Goal: Information Seeking & Learning: Find specific fact

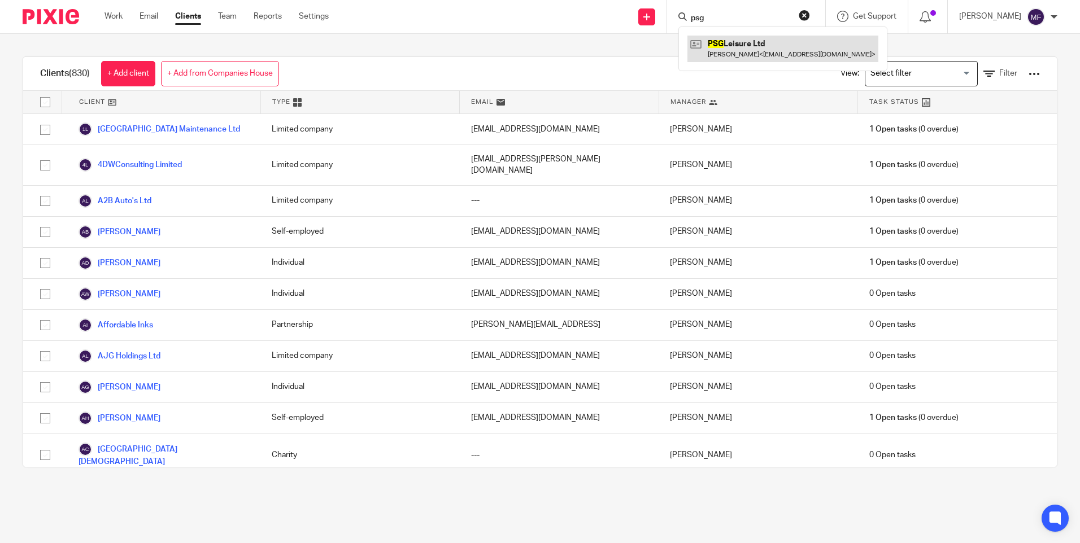
type input "psg"
click at [741, 53] on link at bounding box center [782, 49] width 191 height 26
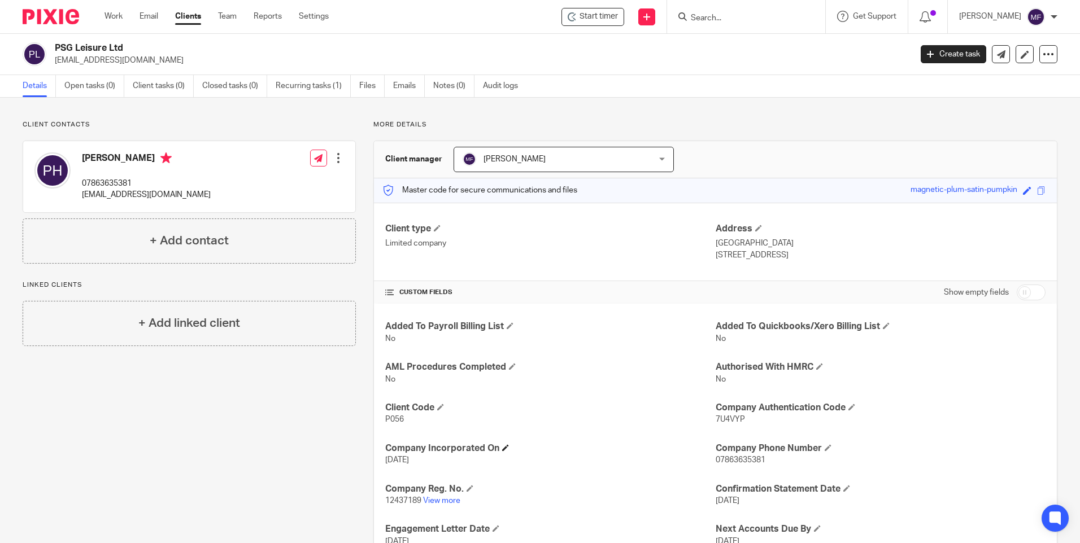
scroll to position [56, 0]
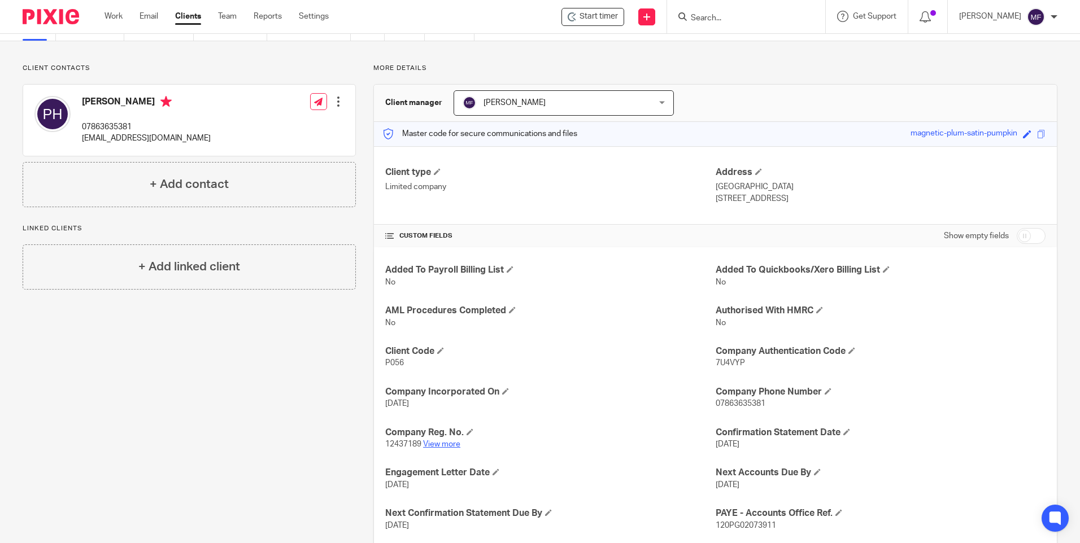
click at [439, 445] on link "View more" at bounding box center [441, 444] width 37 height 8
click at [455, 442] on link "View more" at bounding box center [441, 444] width 37 height 8
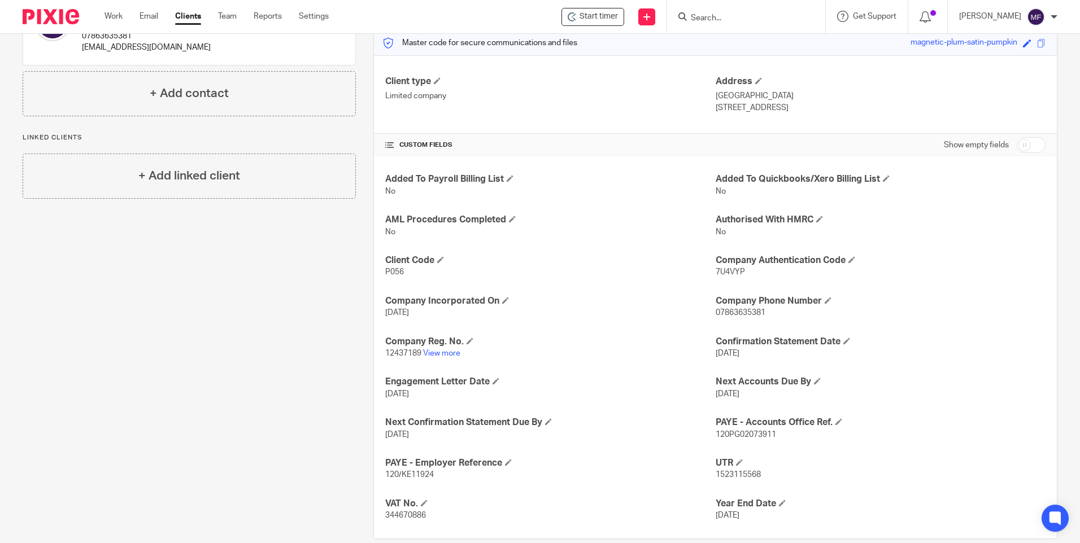
scroll to position [166, 0]
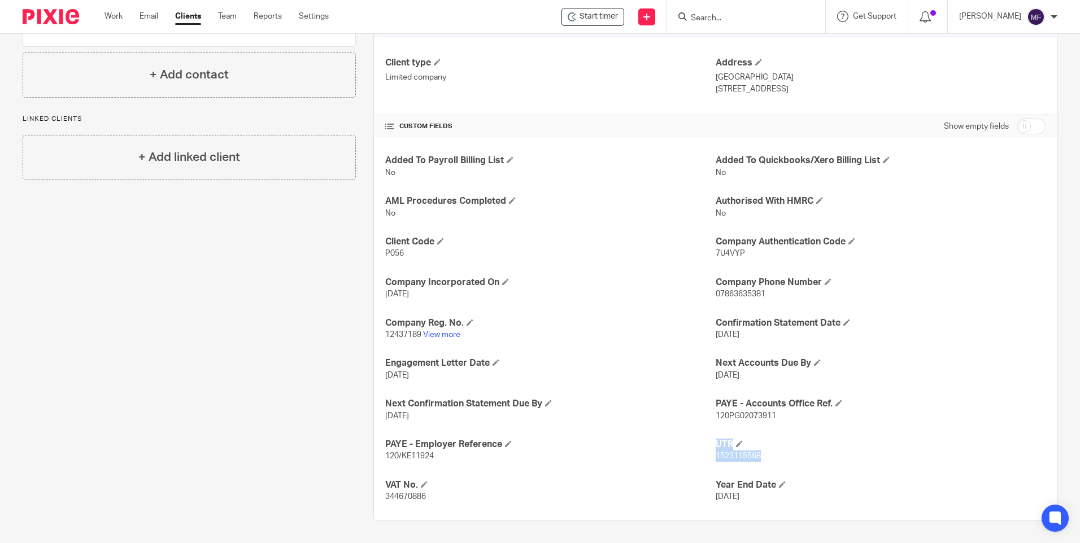
drag, startPoint x: 758, startPoint y: 454, endPoint x: 709, endPoint y: 455, distance: 49.7
click at [709, 455] on div "Added To Payroll Billing List No Added To Quickbooks/Xero Billing List No AML P…" at bounding box center [715, 329] width 683 height 382
drag, startPoint x: 709, startPoint y: 455, endPoint x: 760, endPoint y: 456, distance: 51.4
click at [760, 456] on p "1523115568" at bounding box center [880, 456] width 330 height 11
drag, startPoint x: 757, startPoint y: 453, endPoint x: 710, endPoint y: 456, distance: 46.9
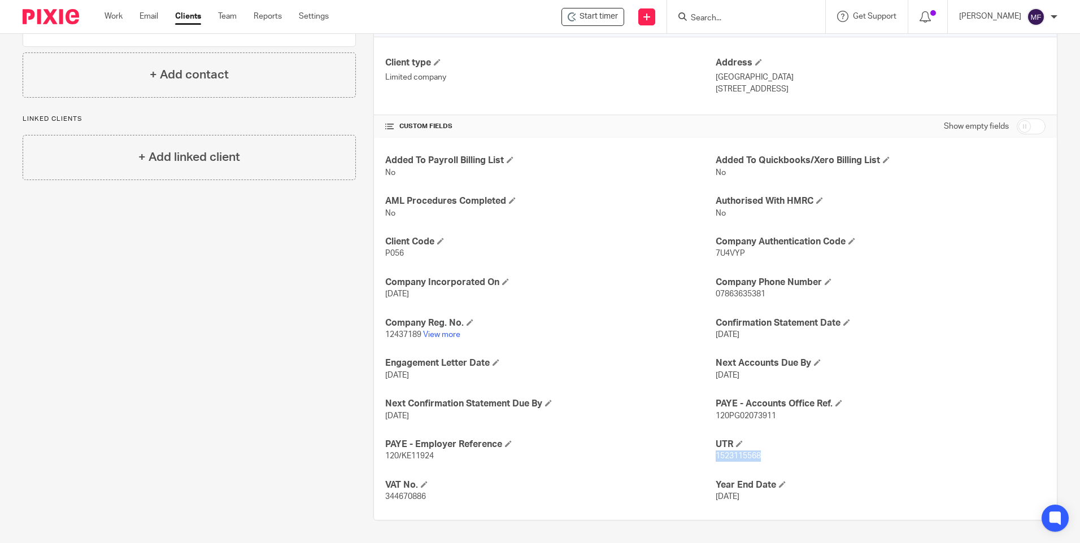
click at [715, 456] on p "1523115568" at bounding box center [880, 456] width 330 height 11
copy span "1523115568"
drag, startPoint x: 420, startPoint y: 335, endPoint x: 384, endPoint y: 334, distance: 35.6
click at [385, 334] on p "12437189 View more" at bounding box center [550, 334] width 330 height 11
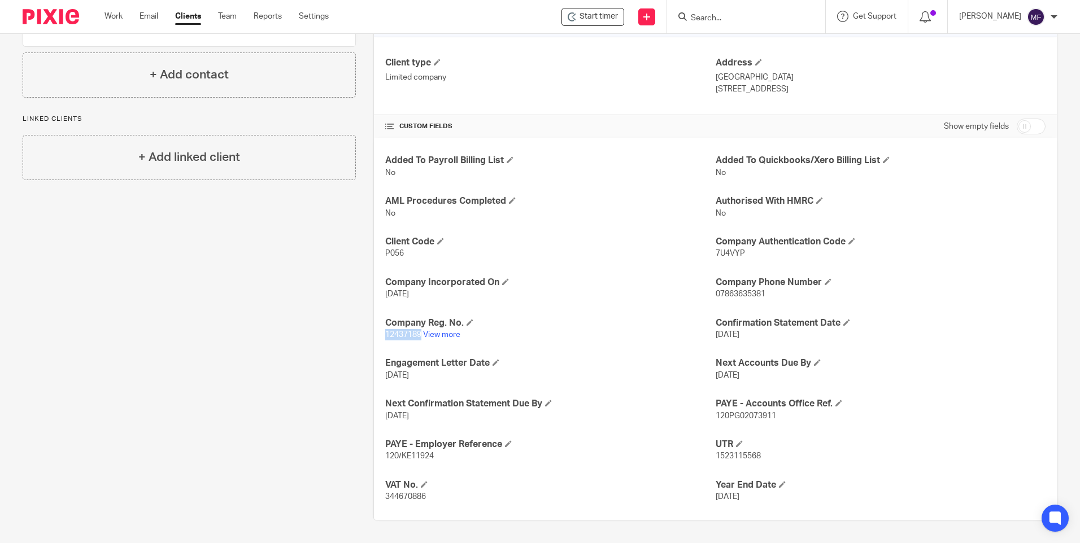
copy span "12437189"
click at [728, 14] on input "Search" at bounding box center [740, 19] width 102 height 10
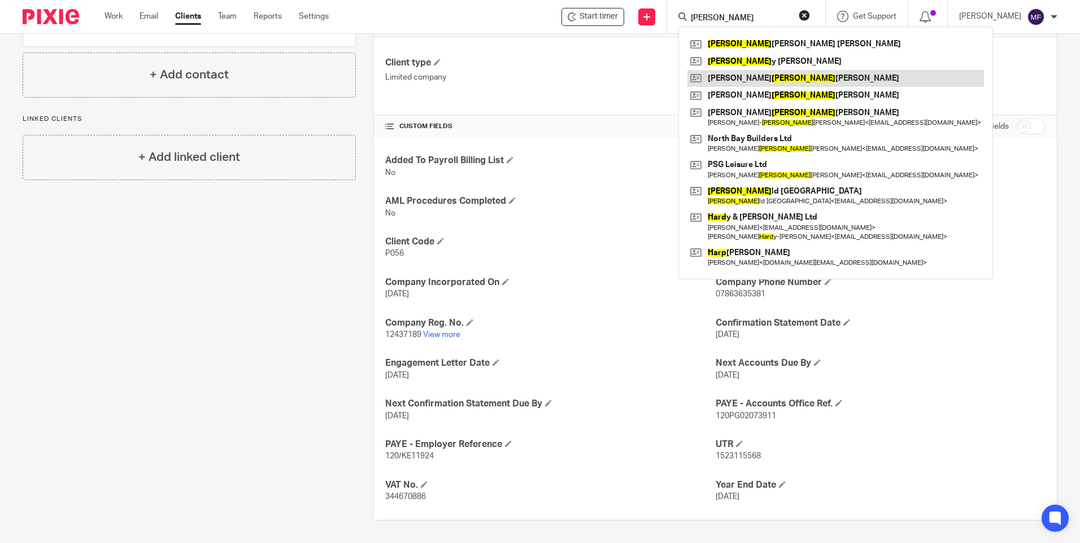
type input "Harr"
click at [762, 76] on link at bounding box center [835, 78] width 296 height 17
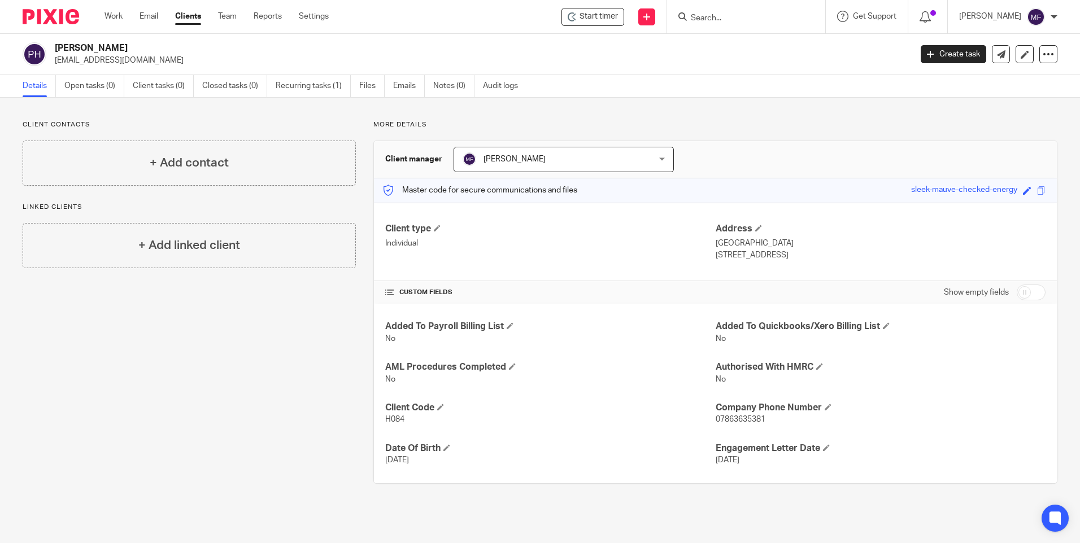
click at [1020, 294] on input "checkbox" at bounding box center [1030, 293] width 29 height 16
checkbox input "true"
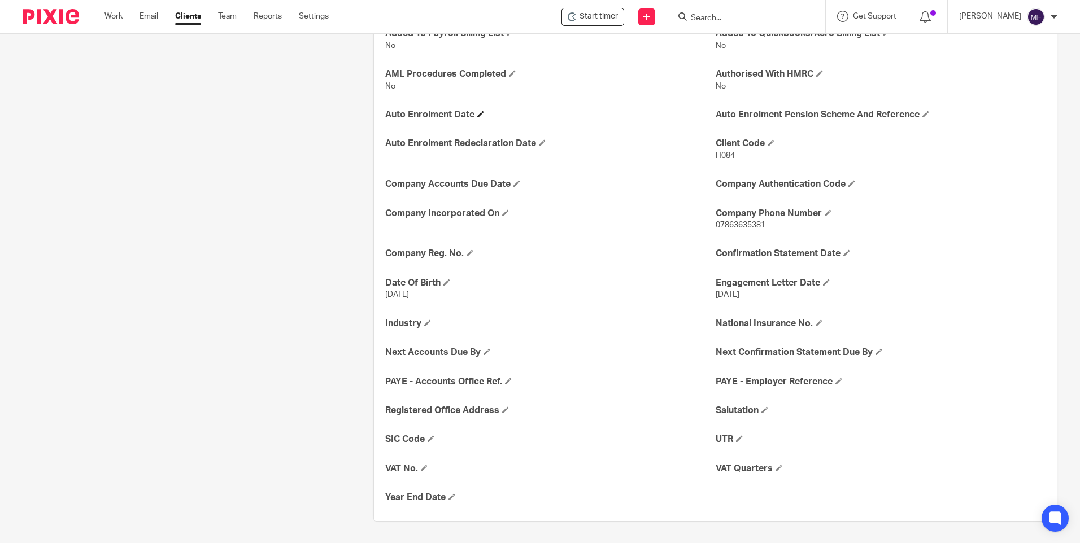
scroll to position [294, 0]
click at [736, 440] on span at bounding box center [739, 437] width 7 height 7
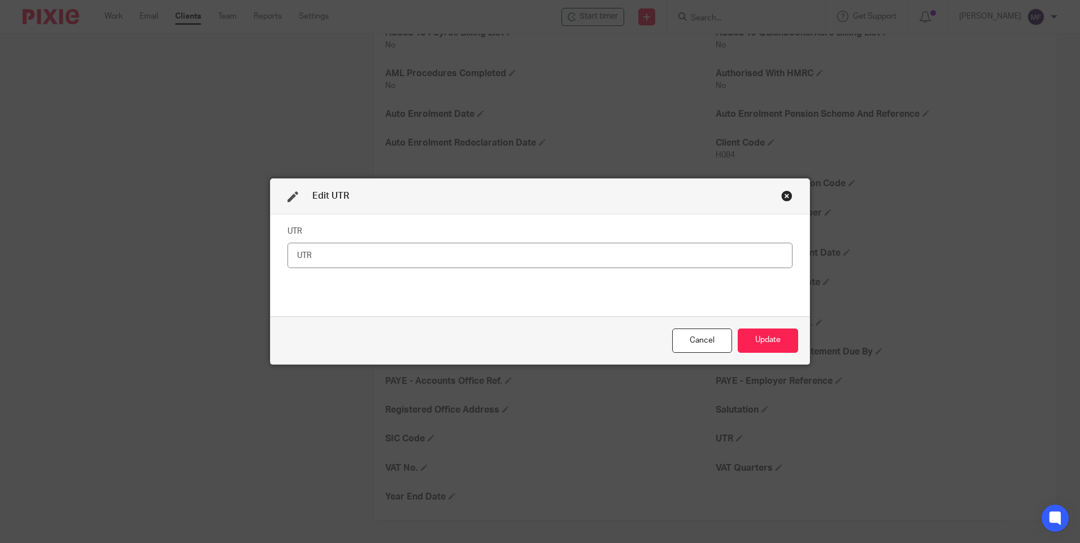
click at [310, 256] on input "text" at bounding box center [539, 255] width 505 height 25
click at [309, 255] on input "text" at bounding box center [539, 255] width 505 height 25
type input "7244832284"
click at [779, 339] on button "Update" at bounding box center [767, 341] width 60 height 24
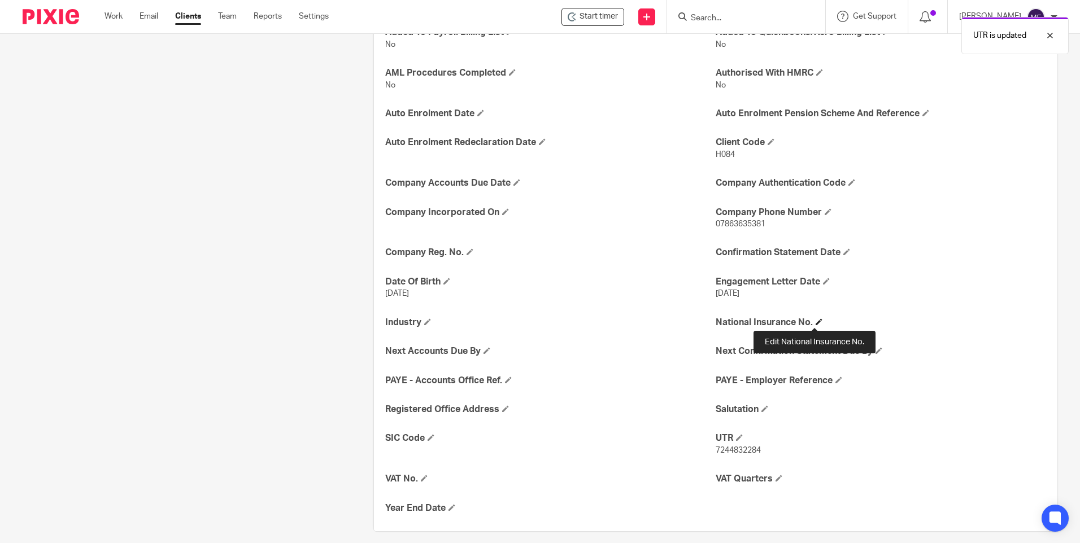
click at [815, 321] on span at bounding box center [818, 321] width 7 height 7
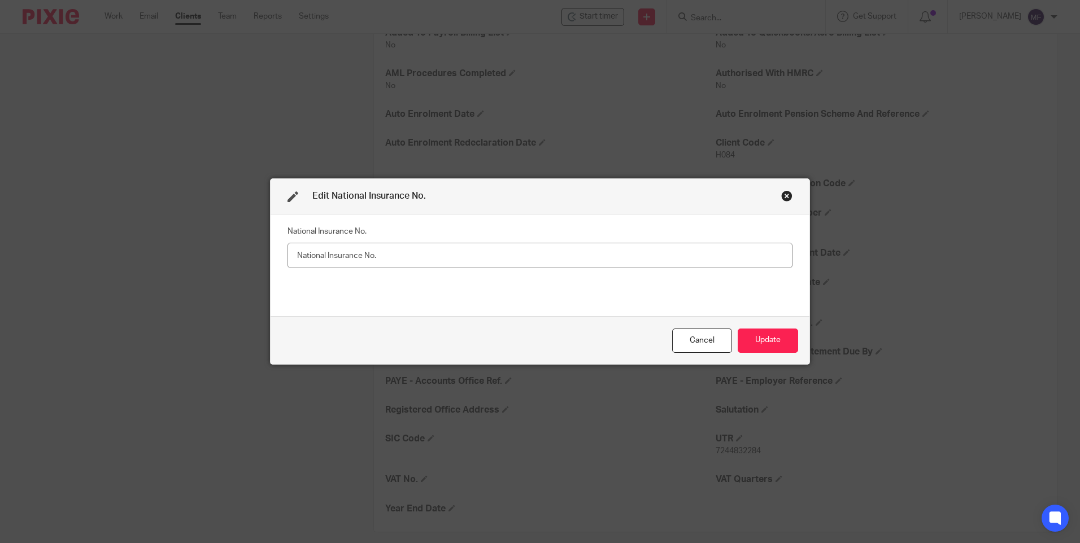
click at [315, 257] on input "text" at bounding box center [539, 255] width 505 height 25
type input "JN192382C"
click at [766, 344] on button "Update" at bounding box center [767, 341] width 60 height 24
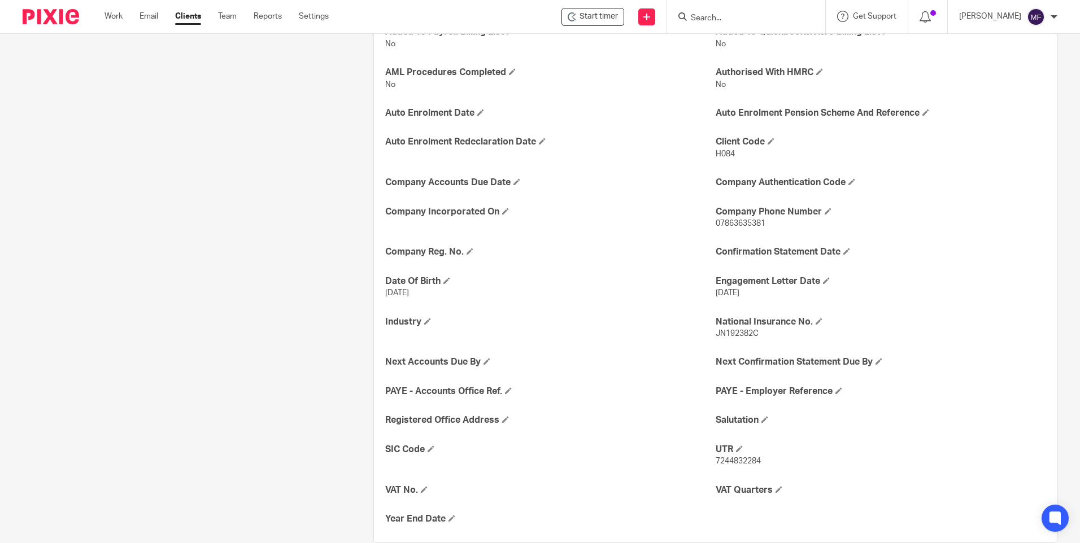
scroll to position [317, 0]
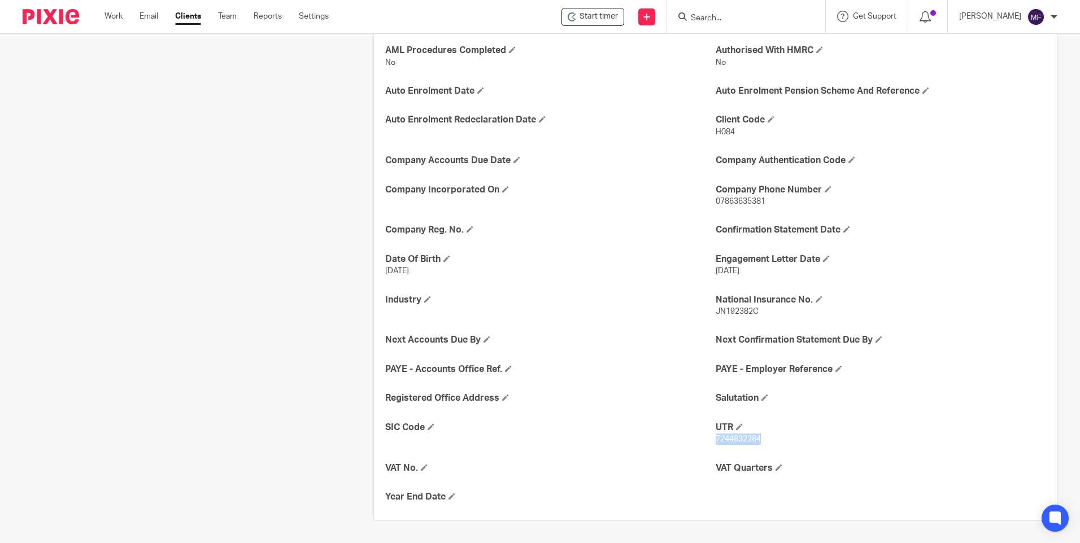
drag, startPoint x: 767, startPoint y: 440, endPoint x: 711, endPoint y: 442, distance: 56.5
click at [715, 442] on p "7244832284" at bounding box center [880, 439] width 330 height 11
copy span "7244832284"
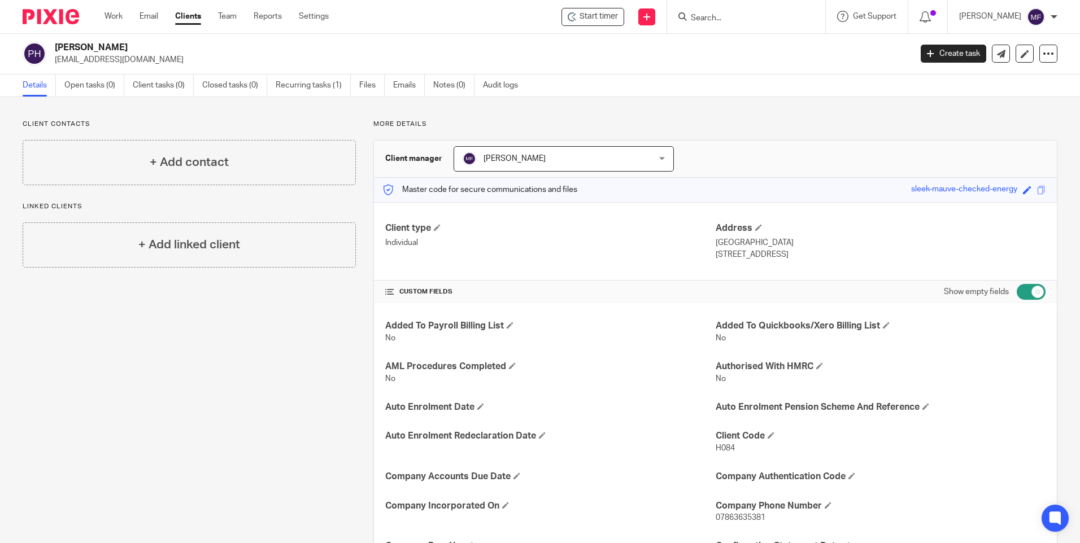
scroll to position [0, 0]
drag, startPoint x: 767, startPoint y: 254, endPoint x: 730, endPoint y: 254, distance: 36.7
click at [730, 254] on p "Filey, YO14 9QE" at bounding box center [880, 255] width 330 height 11
copy p "YO14 9QE"
click at [713, 20] on input "Search" at bounding box center [740, 19] width 102 height 10
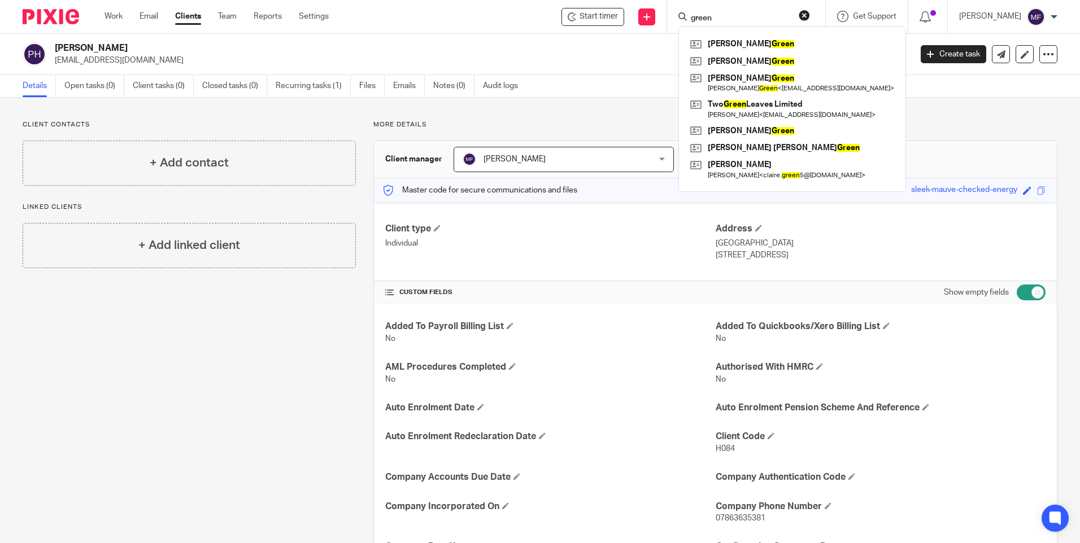
type input "green"
click button "submit" at bounding box center [0, 0] width 0 height 0
click at [768, 143] on link at bounding box center [791, 147] width 209 height 17
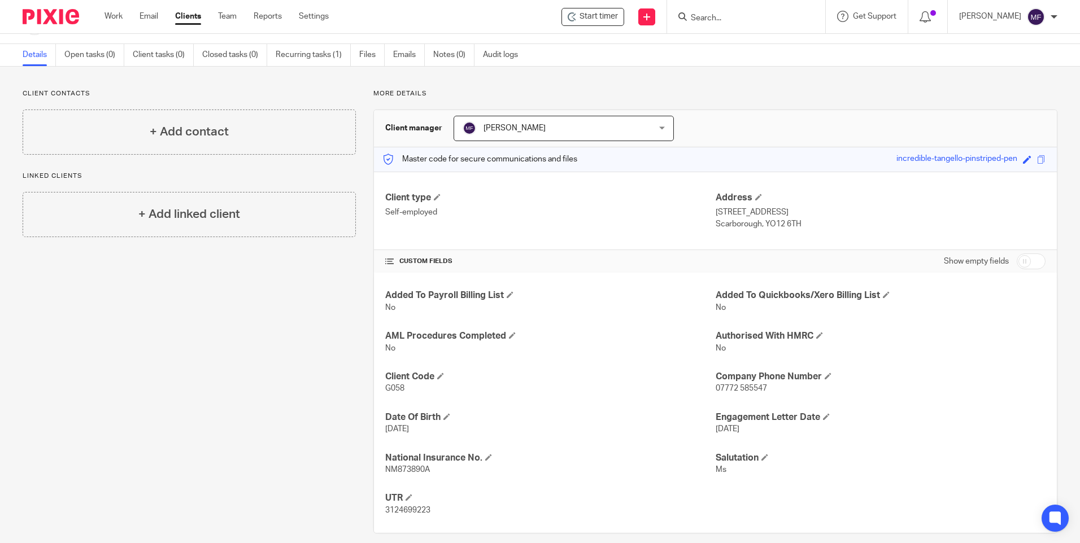
scroll to position [44, 0]
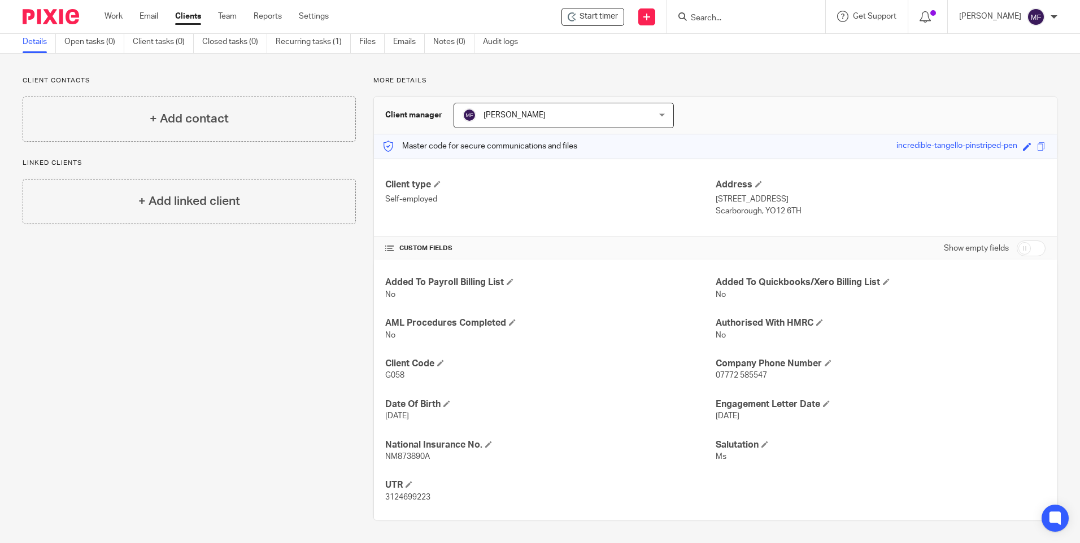
drag, startPoint x: 800, startPoint y: 211, endPoint x: 761, endPoint y: 211, distance: 39.5
click at [761, 211] on p "Scarborough, YO12 6TH" at bounding box center [880, 211] width 330 height 11
drag, startPoint x: 761, startPoint y: 211, endPoint x: 770, endPoint y: 210, distance: 9.1
copy p "YO12 6TH"
click at [741, 18] on input "Search" at bounding box center [740, 19] width 102 height 10
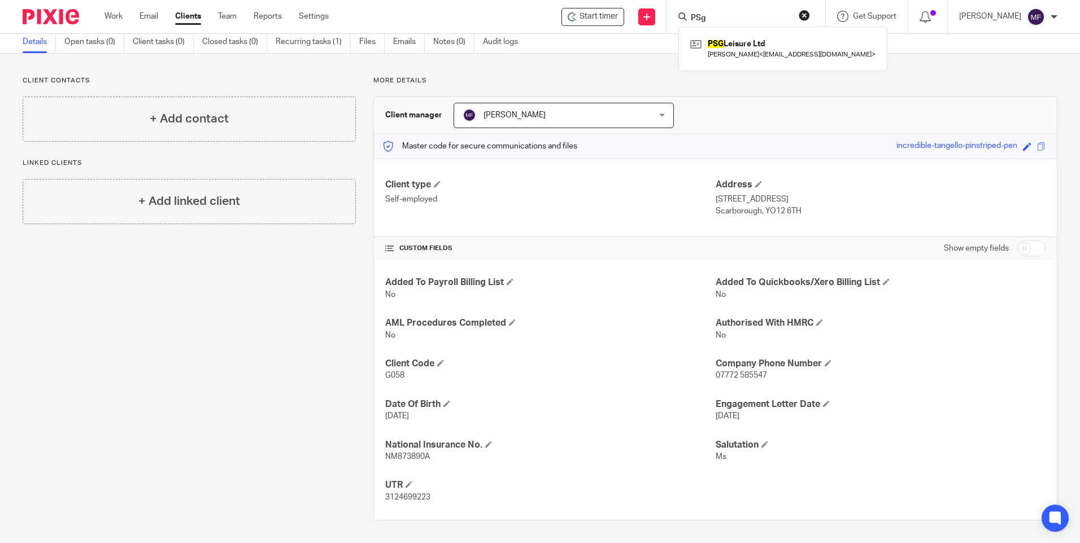
type input "PSg"
click button "submit" at bounding box center [0, 0] width 0 height 0
click at [768, 49] on link at bounding box center [782, 49] width 191 height 26
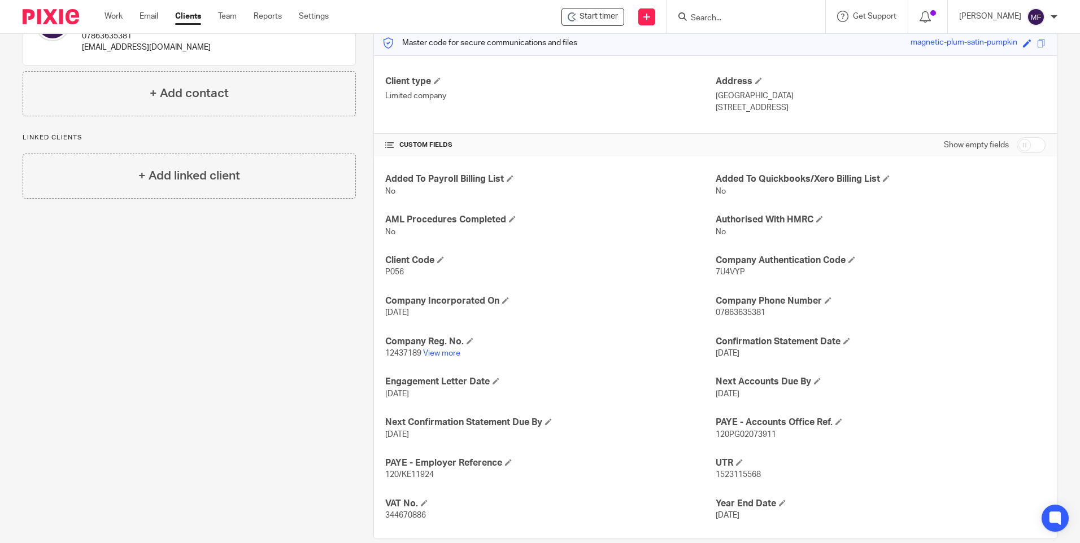
scroll to position [166, 0]
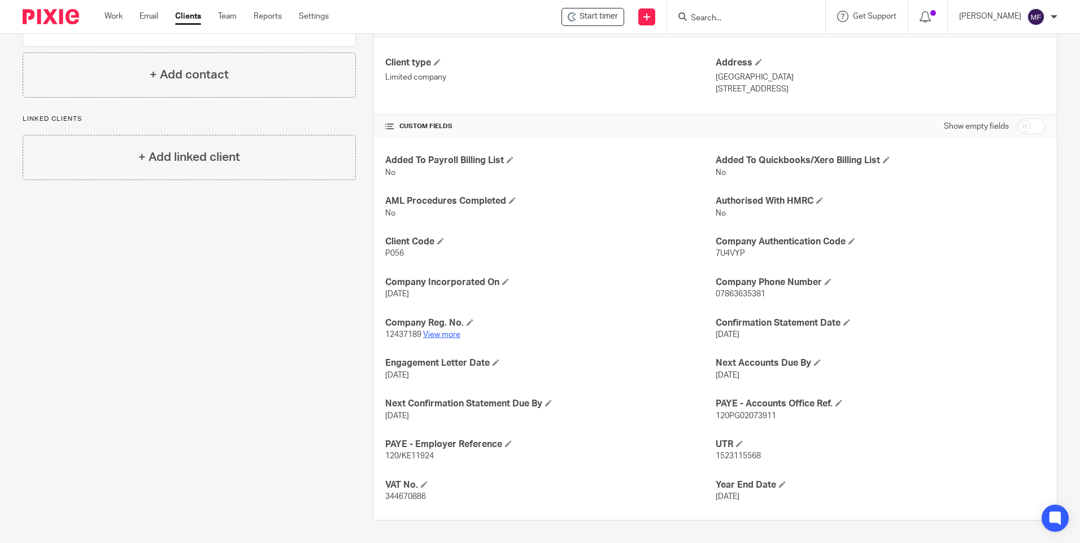
click at [441, 335] on link "View more" at bounding box center [441, 335] width 37 height 8
